Goal: Find specific page/section: Find specific page/section

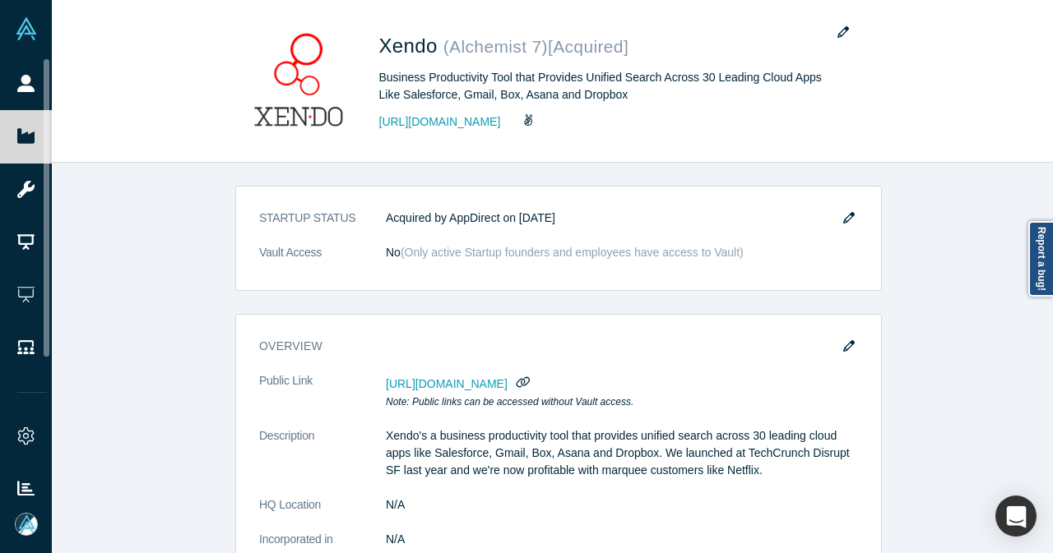
click at [54, 91] on link "People" at bounding box center [32, 84] width 64 height 53
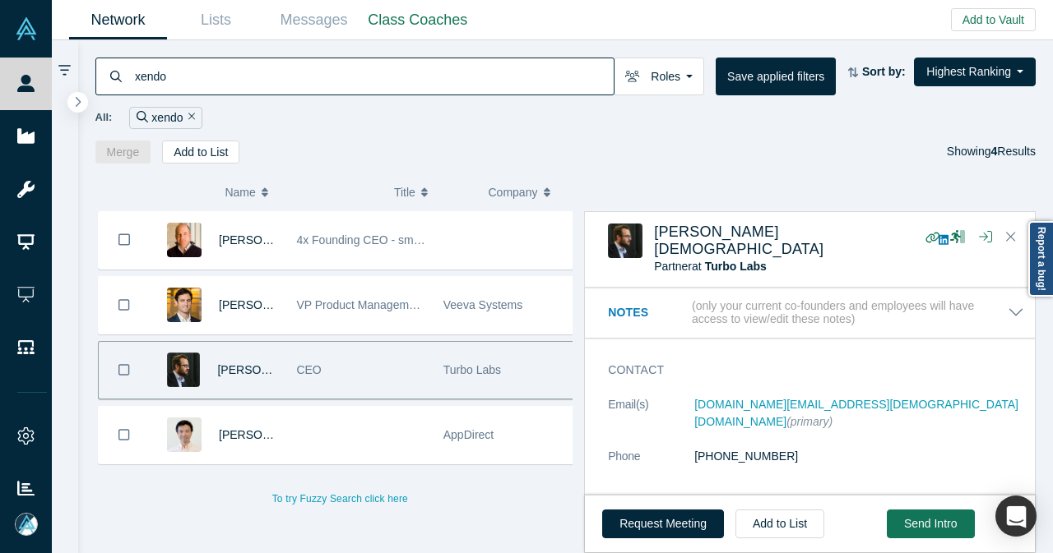
scroll to position [765, 0]
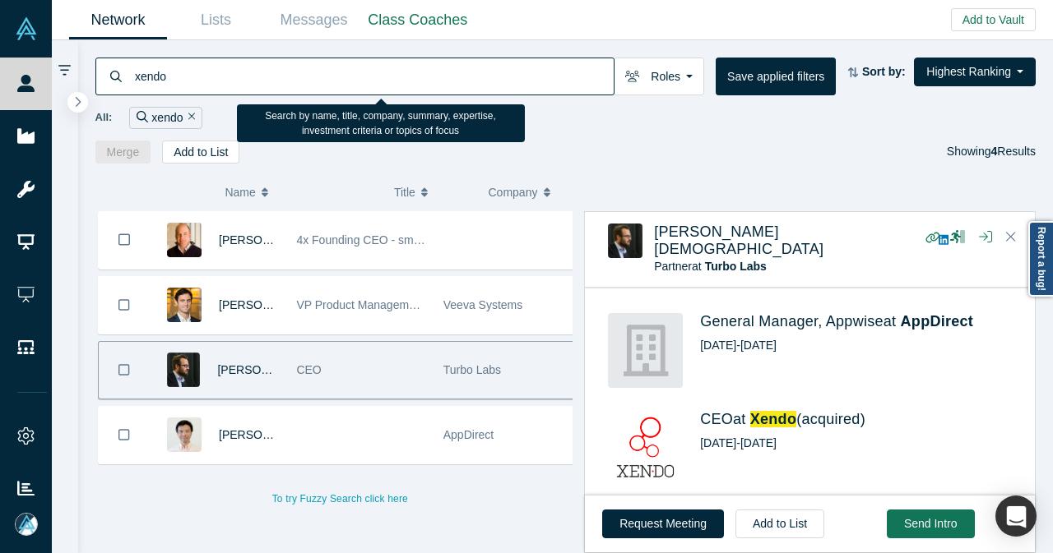
drag, startPoint x: 156, startPoint y: 86, endPoint x: 125, endPoint y: 83, distance: 31.4
click at [125, 83] on div "xendo" at bounding box center [354, 77] width 519 height 38
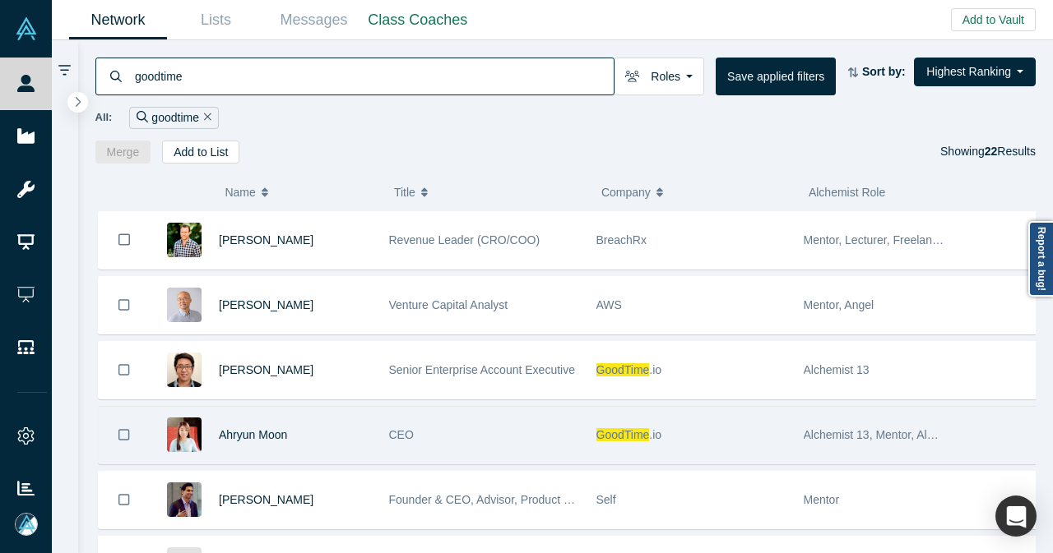
click at [317, 425] on div "Ahryun Moon" at bounding box center [295, 435] width 153 height 57
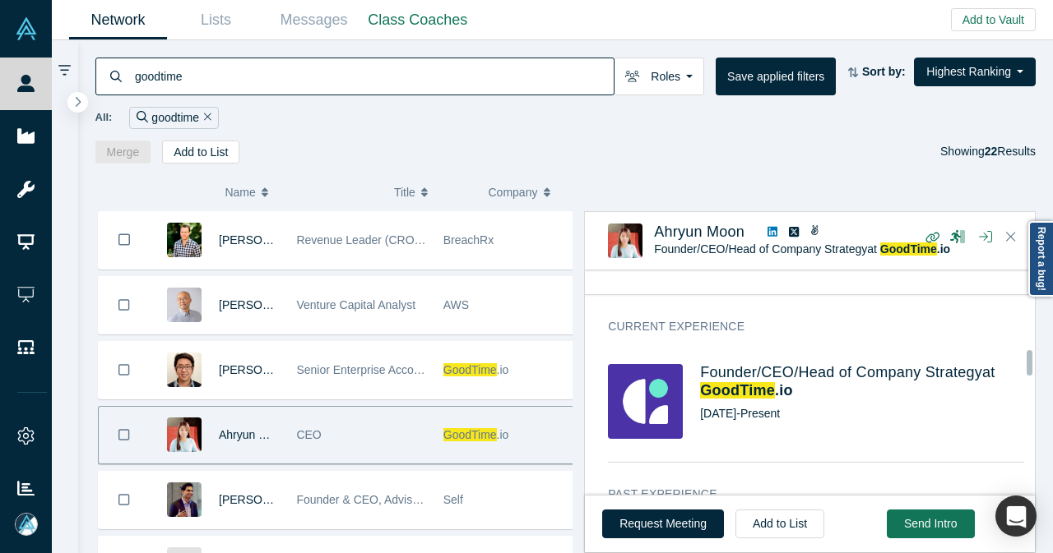
scroll to position [705, 0]
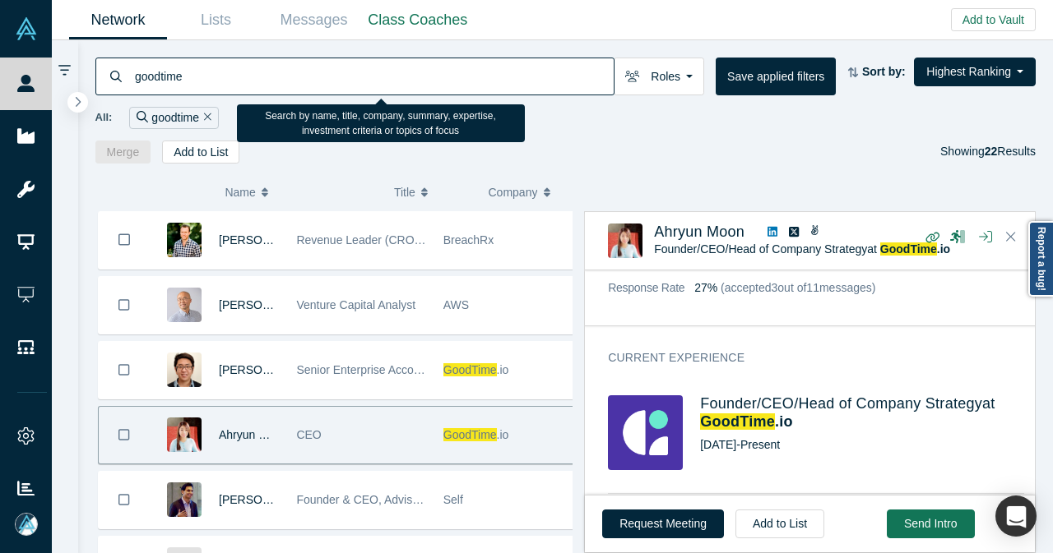
drag, startPoint x: 224, startPoint y: 81, endPoint x: 102, endPoint y: 90, distance: 122.0
click at [109, 90] on div "goodtime" at bounding box center [354, 77] width 519 height 38
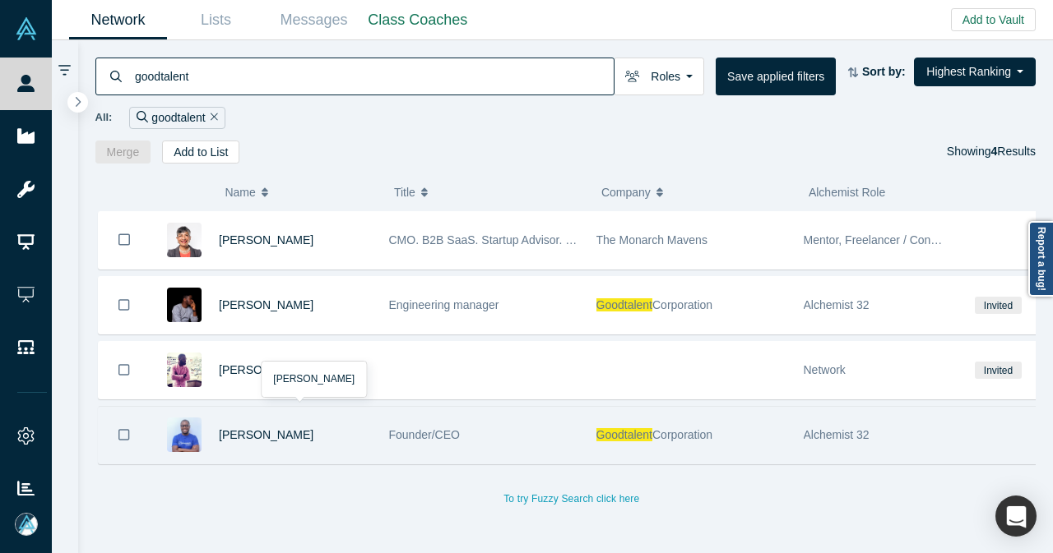
type input "goodtalent"
click at [342, 428] on div "[PERSON_NAME]" at bounding box center [295, 435] width 153 height 57
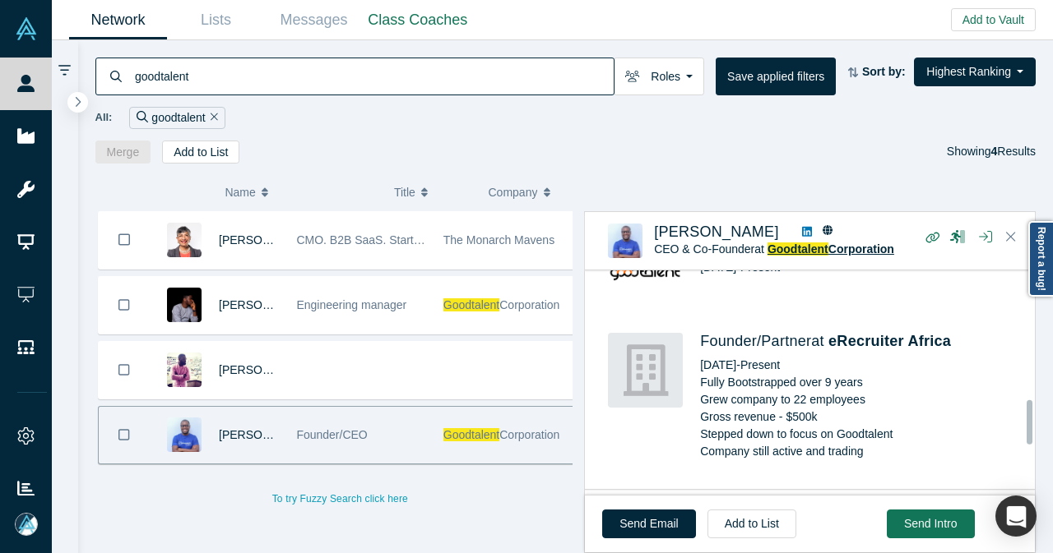
scroll to position [576, 0]
